Goal: Find specific page/section: Find specific page/section

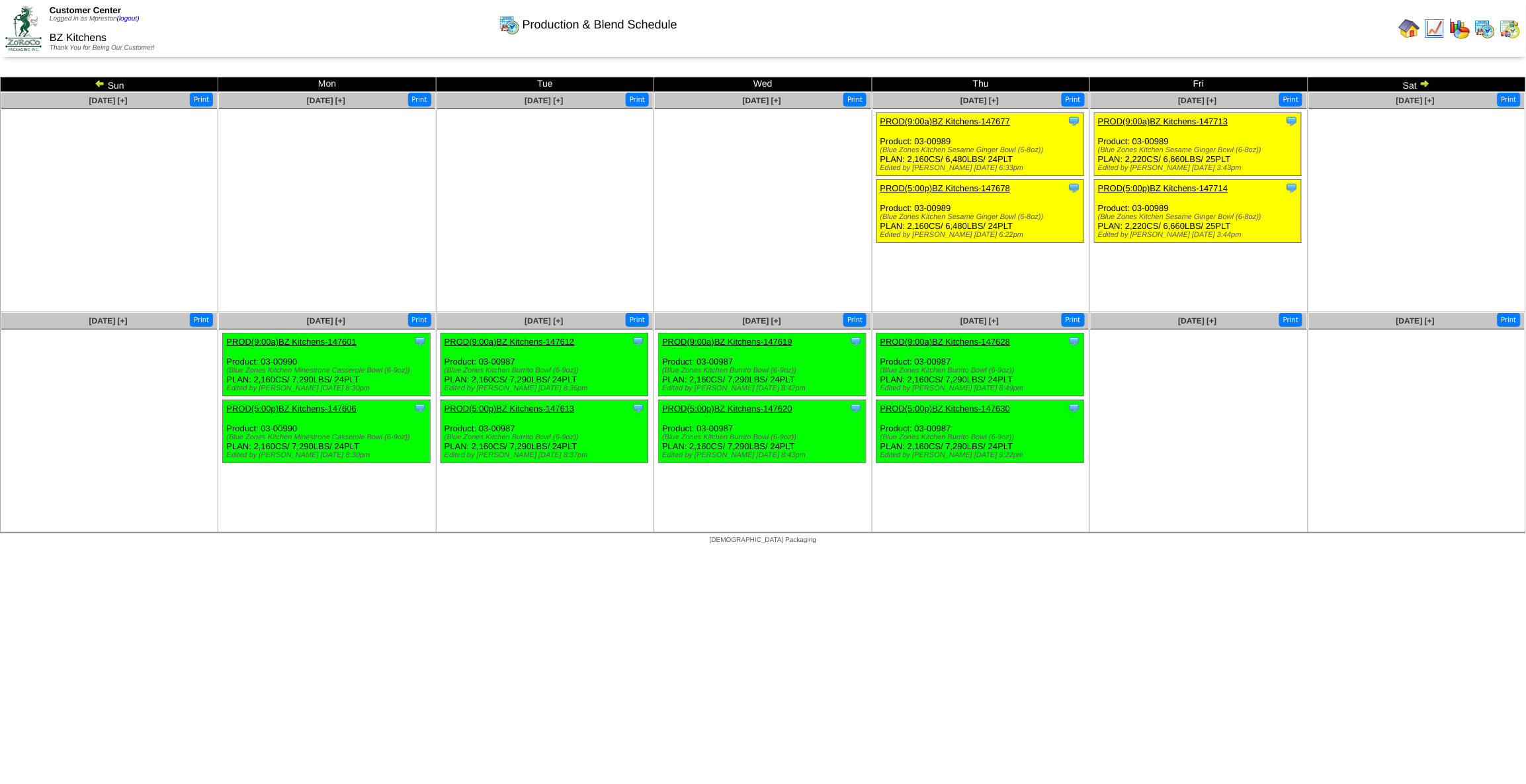
click at [1514, 28] on img at bounding box center [1510, 28] width 21 height 21
